Goal: Check status: Check status

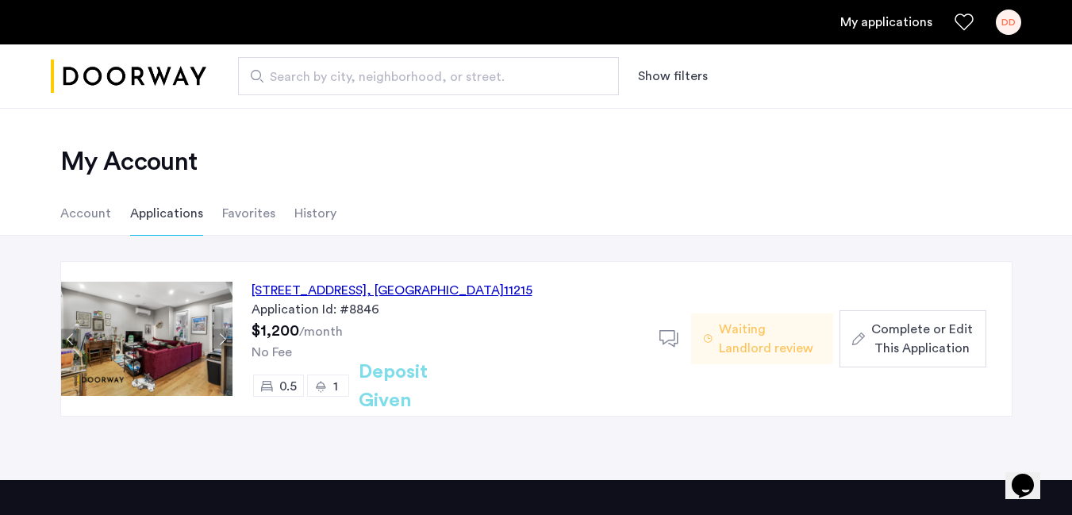
click at [378, 293] on div "[STREET_ADDRESS]" at bounding box center [391, 290] width 281 height 19
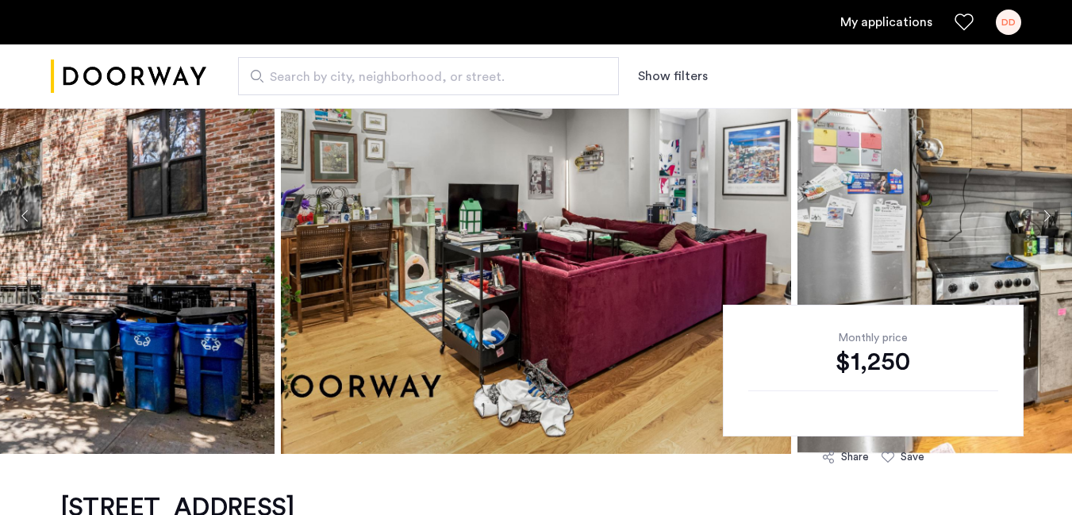
scroll to position [142, 0]
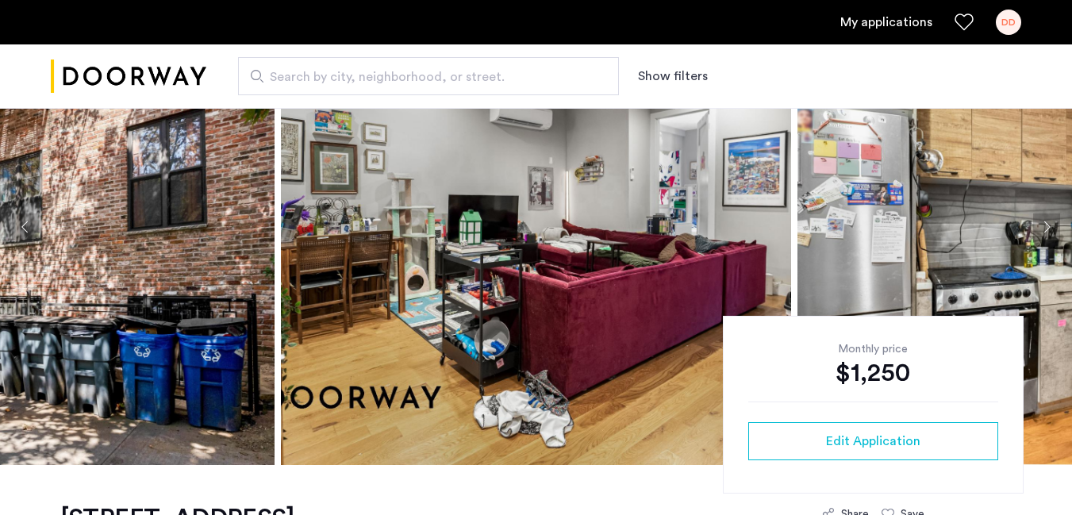
drag, startPoint x: 1082, startPoint y: 93, endPoint x: 1083, endPoint y: 84, distance: 8.8
click at [1072, 84] on html "My applications DD Search by city, neighborhood, or street. Show filters Price …" at bounding box center [536, 138] width 1072 height 515
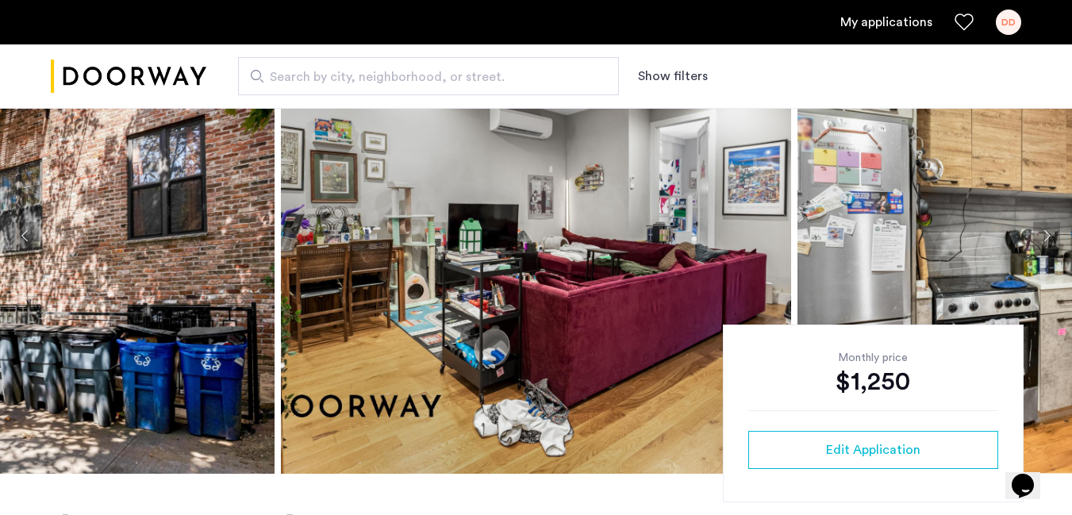
scroll to position [0, 0]
click at [520, 221] on img at bounding box center [536, 236] width 510 height 476
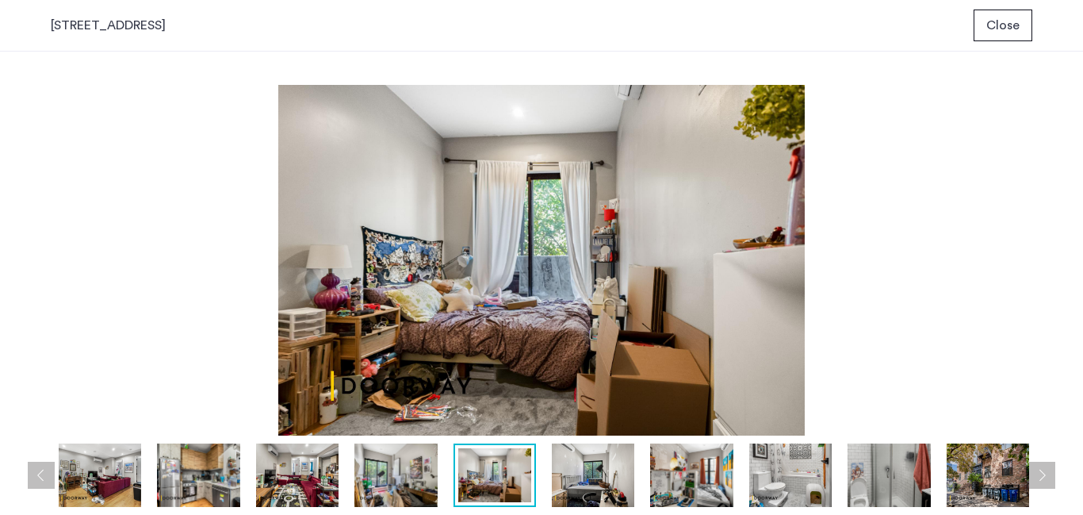
click at [299, 272] on img at bounding box center [542, 260] width 982 height 351
